Goal: Navigation & Orientation: Go to known website

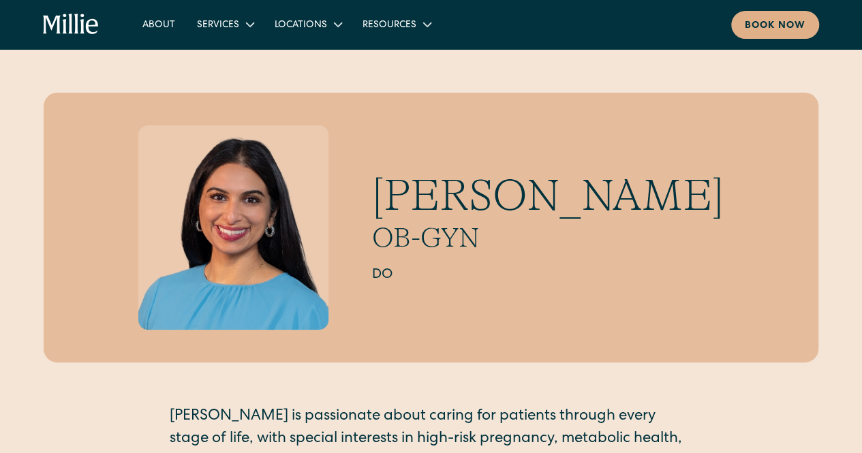
click at [79, 20] on icon "home" at bounding box center [71, 25] width 56 height 22
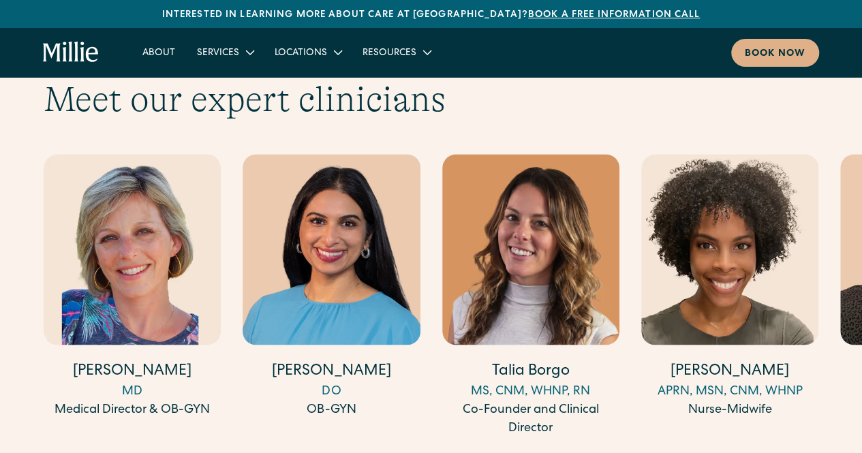
scroll to position [3644, 0]
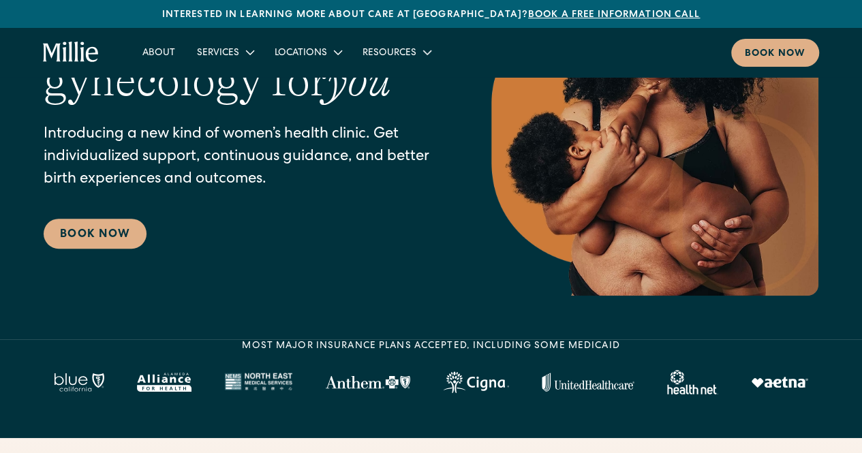
scroll to position [0, 0]
